Goal: Task Accomplishment & Management: Manage account settings

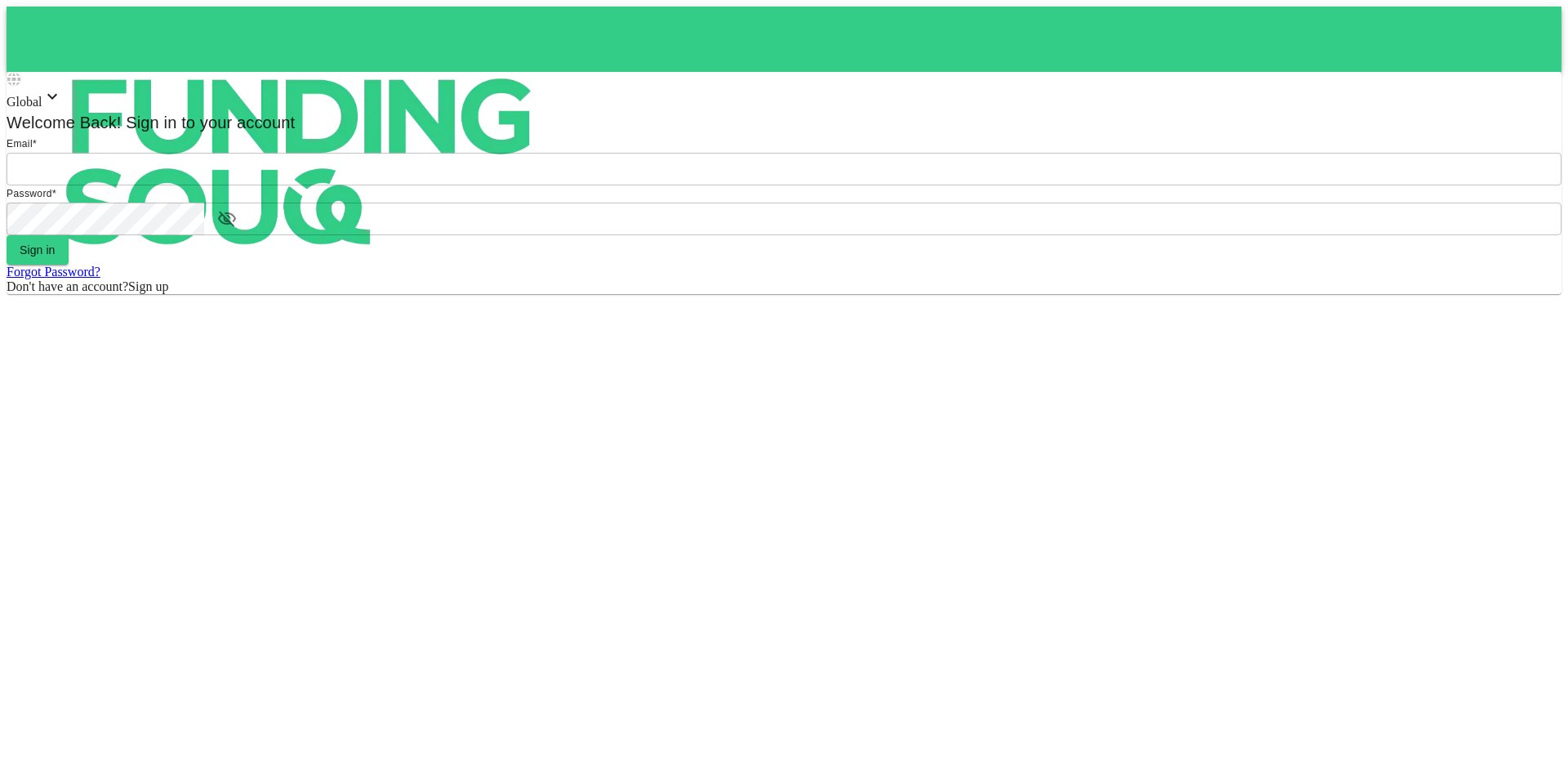
type input "aldumy@outlook.com"
click at [68, 265] on button "Sign in" at bounding box center [37, 250] width 62 height 29
